Goal: Task Accomplishment & Management: Use online tool/utility

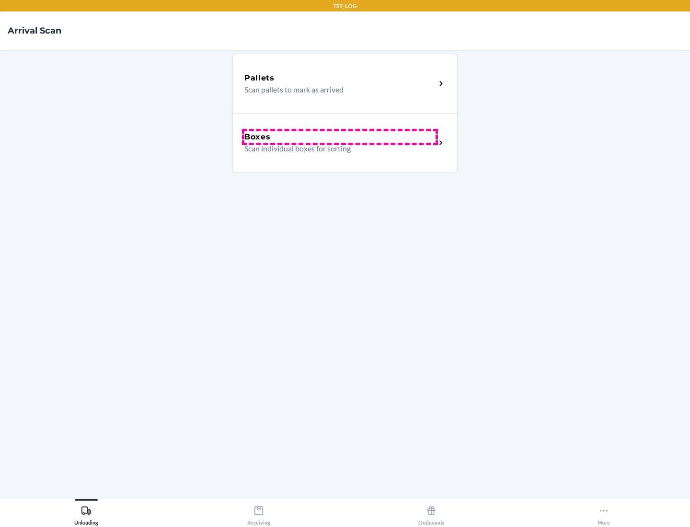
click at [340, 137] on div "Boxes" at bounding box center [339, 137] width 191 height 12
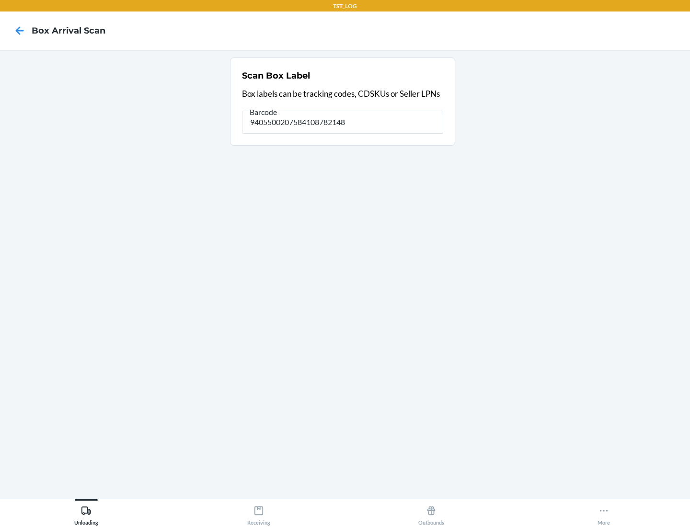
type input "9405500207584108782148"
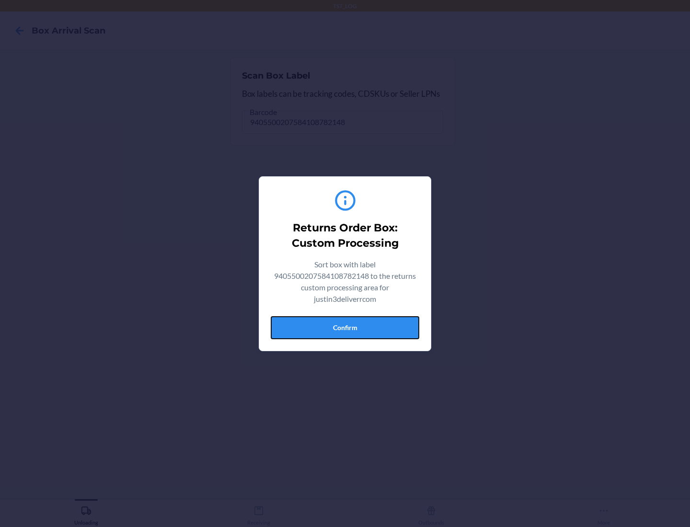
click at [345, 327] on button "Confirm" at bounding box center [345, 327] width 149 height 23
